Goal: Navigation & Orientation: Find specific page/section

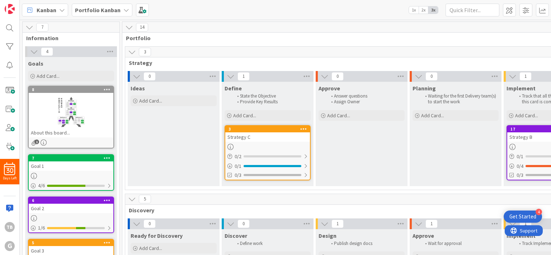
scroll to position [72, 0]
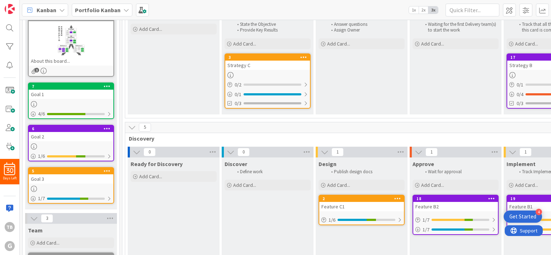
click at [59, 10] on icon at bounding box center [62, 10] width 6 height 6
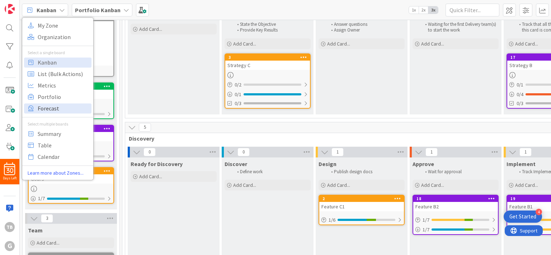
click at [58, 107] on span "Forecast" at bounding box center [64, 108] width 52 height 11
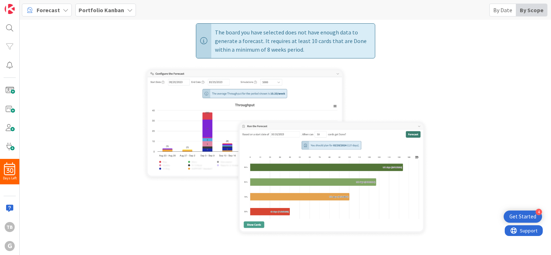
click at [95, 8] on b "Portfolio Kanban" at bounding box center [102, 9] width 46 height 7
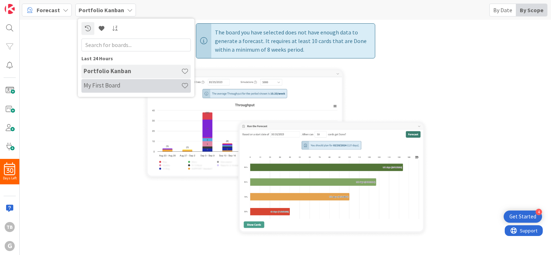
click at [99, 86] on h4 "My First Board" at bounding box center [133, 85] width 98 height 7
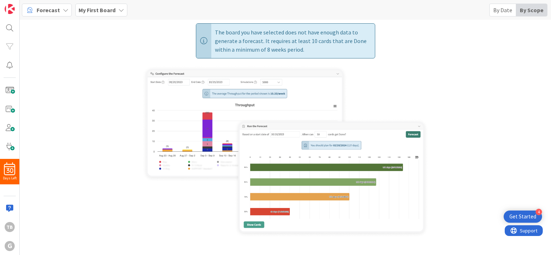
click at [100, 13] on span "My First Board" at bounding box center [97, 10] width 37 height 9
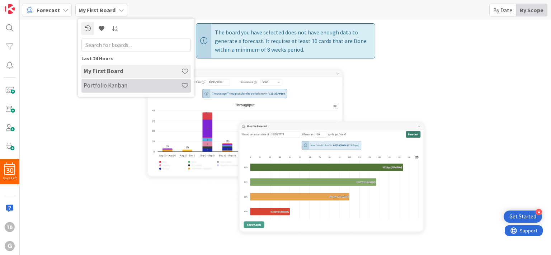
click at [94, 86] on h4 "Portfolio Kanban" at bounding box center [133, 85] width 98 height 7
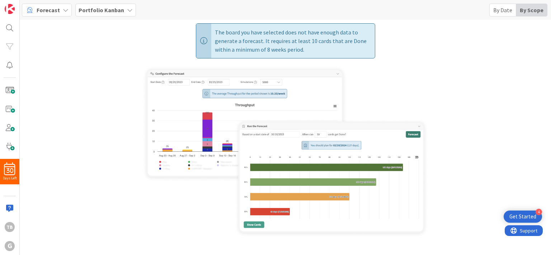
click at [47, 9] on span "Forecast" at bounding box center [48, 10] width 23 height 9
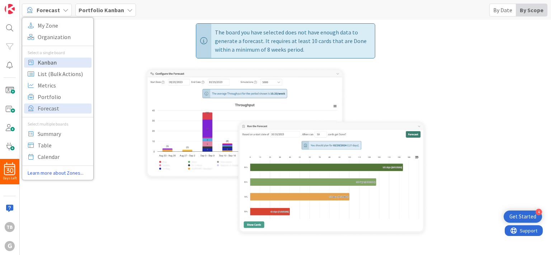
click at [47, 62] on span "Kanban" at bounding box center [64, 62] width 52 height 11
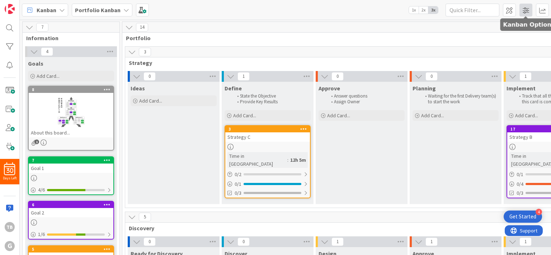
click at [527, 8] on span at bounding box center [526, 10] width 13 height 13
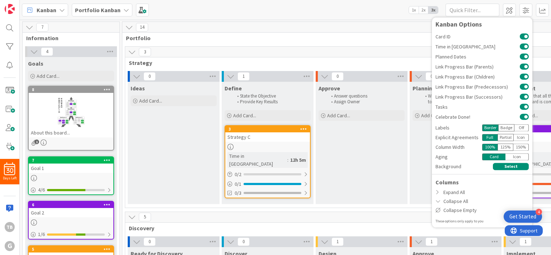
click at [396, 41] on span "Portfolio" at bounding box center [453, 37] width 654 height 7
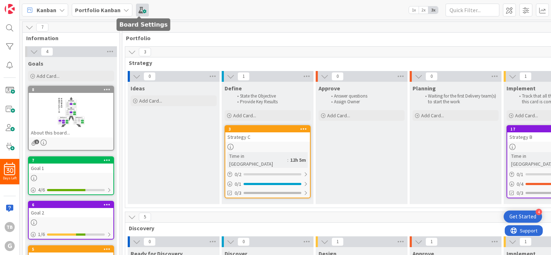
click at [138, 10] on span at bounding box center [142, 10] width 13 height 13
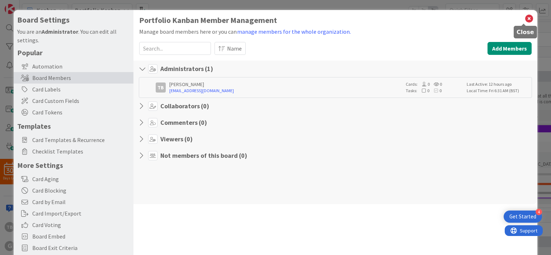
click at [525, 18] on icon at bounding box center [529, 19] width 9 height 10
